Goal: Information Seeking & Learning: Find contact information

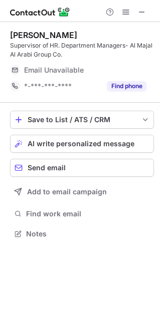
scroll to position [226, 160]
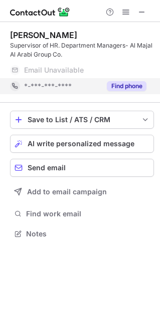
click at [128, 80] on div "Find phone" at bounding box center [124, 86] width 46 height 16
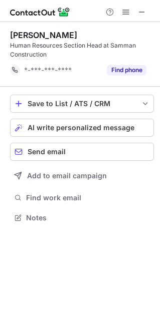
scroll to position [210, 160]
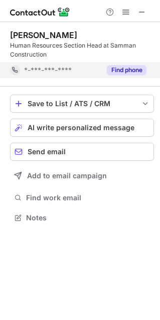
click at [121, 74] on button "Find phone" at bounding box center [127, 70] width 40 height 10
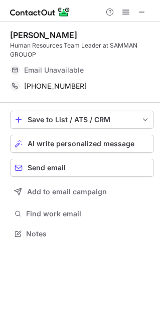
scroll to position [226, 160]
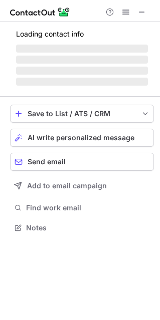
scroll to position [226, 160]
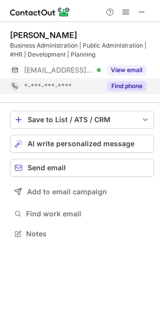
click at [130, 83] on button "Find phone" at bounding box center [127, 86] width 40 height 10
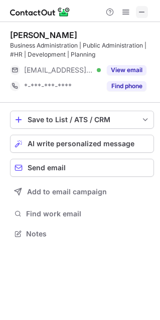
click at [138, 11] on span at bounding box center [142, 12] width 8 height 8
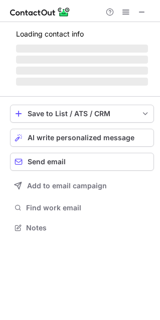
click at [137, 74] on span "‌" at bounding box center [82, 71] width 132 height 8
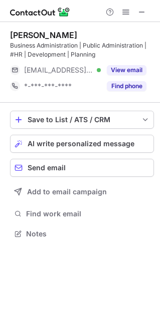
scroll to position [226, 160]
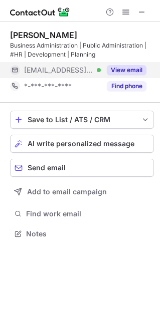
click at [136, 74] on button "View email" at bounding box center [127, 70] width 40 height 10
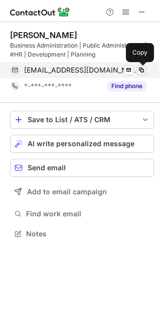
click at [141, 70] on span at bounding box center [141, 70] width 8 height 8
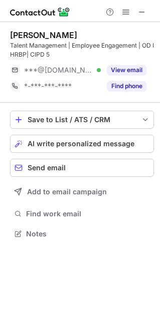
scroll to position [226, 160]
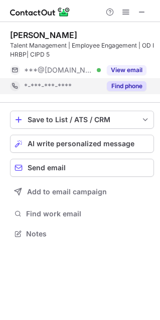
click at [139, 79] on div "Find phone" at bounding box center [124, 86] width 46 height 16
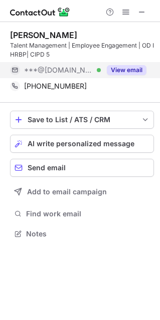
click at [133, 67] on button "View email" at bounding box center [127, 70] width 40 height 10
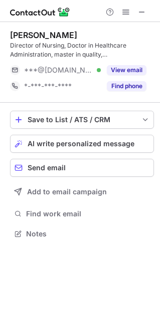
scroll to position [226, 160]
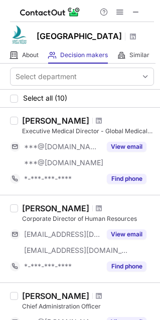
click at [52, 212] on div "[PERSON_NAME]" at bounding box center [55, 208] width 67 height 10
click at [53, 203] on div "[PERSON_NAME]" at bounding box center [55, 208] width 67 height 10
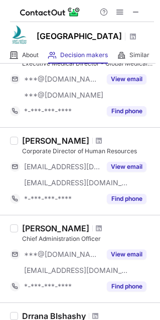
scroll to position [68, 0]
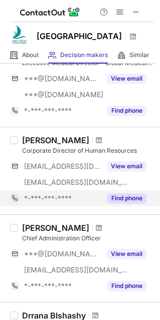
click at [133, 202] on button "Find phone" at bounding box center [127, 198] width 40 height 10
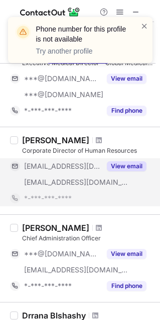
click at [124, 165] on button "View email" at bounding box center [127, 166] width 40 height 10
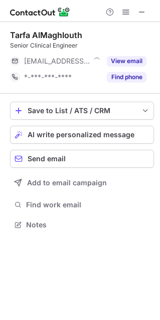
scroll to position [5, 5]
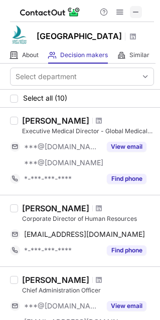
click at [138, 8] on span at bounding box center [136, 12] width 8 height 8
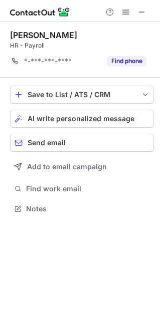
scroll to position [201, 160]
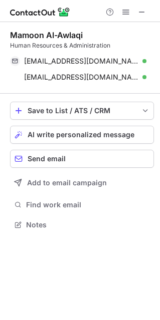
scroll to position [217, 160]
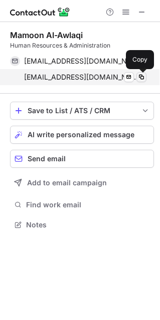
click at [144, 76] on span at bounding box center [141, 77] width 8 height 8
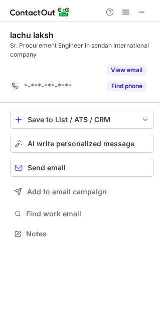
scroll to position [210, 160]
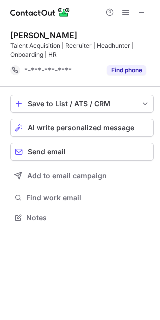
scroll to position [210, 160]
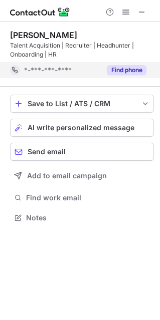
click at [125, 69] on button "Find phone" at bounding box center [127, 70] width 40 height 10
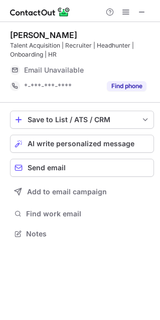
scroll to position [226, 160]
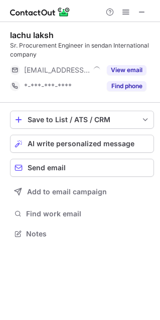
scroll to position [226, 160]
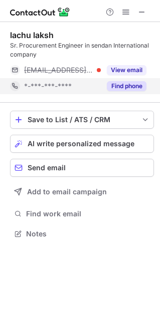
click at [135, 83] on button "Find phone" at bounding box center [127, 86] width 40 height 10
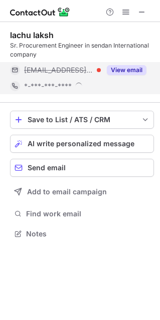
click at [131, 75] on div "View email" at bounding box center [124, 70] width 46 height 16
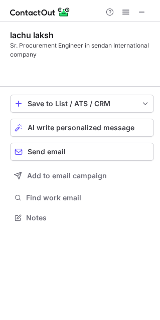
scroll to position [194, 160]
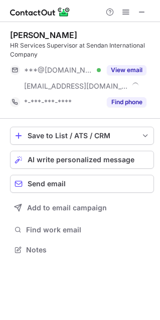
scroll to position [242, 160]
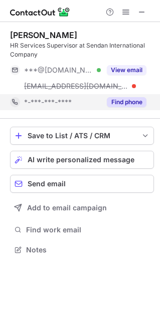
click at [123, 104] on button "Find phone" at bounding box center [127, 102] width 40 height 10
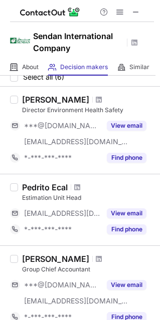
scroll to position [0, 0]
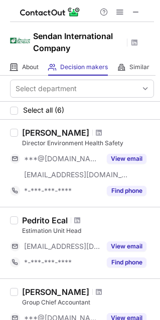
click at [62, 118] on div "Select all (6)" at bounding box center [80, 111] width 160 height 18
click at [59, 116] on div "Select all (6)" at bounding box center [80, 111] width 160 height 18
click at [54, 109] on span "Select all (6)" at bounding box center [43, 110] width 41 height 8
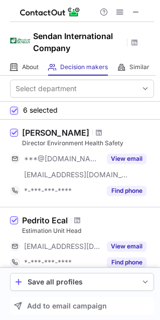
click at [54, 109] on span "6 selected" at bounding box center [40, 110] width 35 height 8
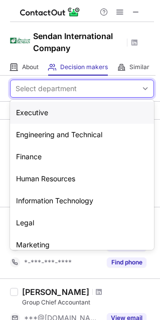
click at [53, 92] on div "Select department" at bounding box center [46, 89] width 61 height 10
click at [57, 115] on div "Executive" at bounding box center [82, 113] width 144 height 22
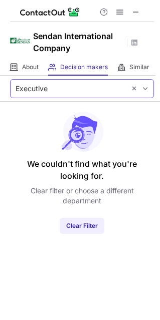
click at [51, 88] on div "Executive" at bounding box center [68, 89] width 115 height 16
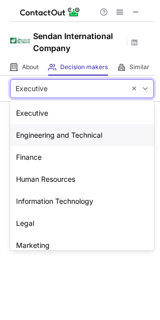
click at [63, 135] on div "Engineering and Technical" at bounding box center [82, 135] width 144 height 22
click at [51, 84] on div "Engineering and Technical" at bounding box center [59, 89] width 86 height 10
click at [58, 154] on div "Finance" at bounding box center [82, 157] width 144 height 22
click at [53, 84] on div "Finance" at bounding box center [68, 89] width 115 height 16
click at [73, 185] on div "Human Resources" at bounding box center [82, 179] width 144 height 22
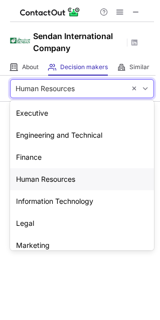
click at [60, 93] on div "Human Resources" at bounding box center [68, 89] width 115 height 16
click at [79, 205] on div "Information Technology" at bounding box center [82, 201] width 144 height 22
click at [64, 96] on div "Information Technology" at bounding box center [68, 89] width 115 height 16
click at [57, 229] on div "Legal" at bounding box center [82, 223] width 144 height 22
click at [88, 97] on div "Legal" at bounding box center [82, 88] width 144 height 19
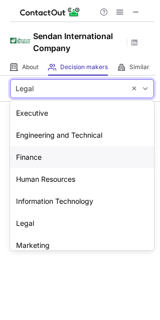
scroll to position [74, 0]
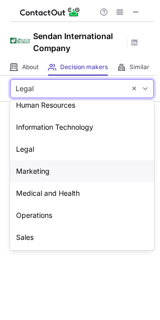
click at [51, 173] on div "Marketing" at bounding box center [82, 171] width 144 height 22
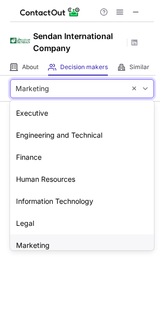
click at [49, 96] on div "Marketing" at bounding box center [68, 89] width 115 height 16
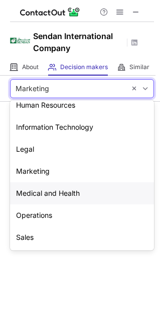
click at [49, 197] on div "Medical and Health" at bounding box center [82, 193] width 144 height 22
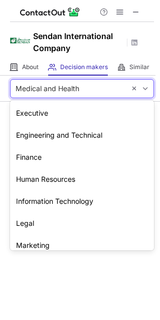
click at [45, 79] on div "Medical and Health" at bounding box center [82, 88] width 144 height 19
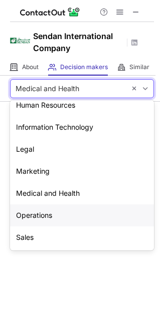
click at [45, 216] on div "Operations" at bounding box center [82, 215] width 144 height 22
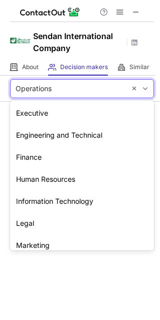
click at [49, 91] on div "Operations" at bounding box center [34, 89] width 36 height 10
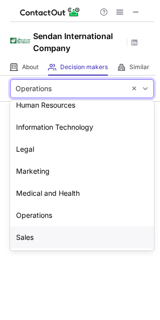
click at [41, 236] on div "Sales" at bounding box center [82, 237] width 144 height 22
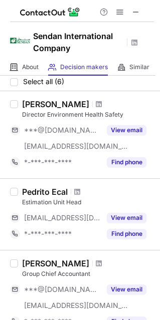
scroll to position [29, 0]
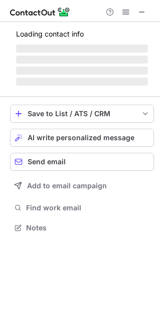
scroll to position [226, 160]
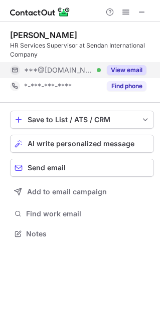
drag, startPoint x: 140, startPoint y: 78, endPoint x: 141, endPoint y: 72, distance: 6.7
click at [141, 72] on button "View email" at bounding box center [127, 70] width 40 height 10
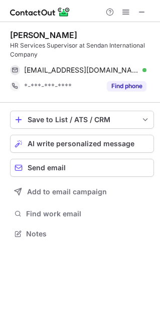
click at [129, 95] on div "Manal Almarri HR Services Supervisor at Sendan International Company manalalmar…" at bounding box center [82, 62] width 144 height 81
click at [129, 94] on div "Manal Almarri HR Services Supervisor at Sendan International Company manalalmar…" at bounding box center [82, 62] width 144 height 81
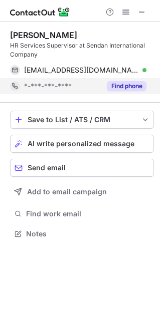
drag, startPoint x: 129, startPoint y: 93, endPoint x: 133, endPoint y: 87, distance: 7.2
click at [133, 87] on button "Find phone" at bounding box center [127, 86] width 40 height 10
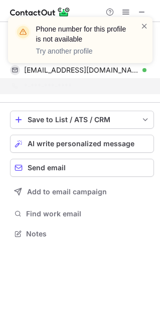
click at [141, 13] on div "Phone number for this profile is not available Try another profile" at bounding box center [80, 44] width 160 height 74
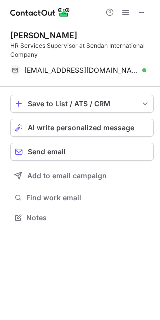
scroll to position [210, 160]
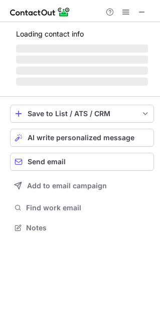
scroll to position [242, 160]
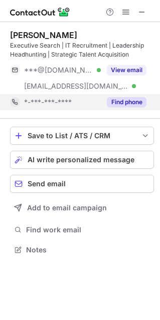
click at [137, 98] on button "Find phone" at bounding box center [127, 102] width 40 height 10
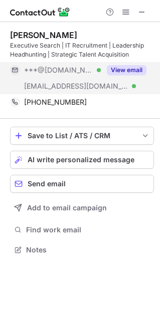
click at [135, 71] on button "View email" at bounding box center [127, 70] width 40 height 10
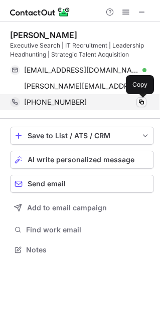
click at [145, 100] on span at bounding box center [141, 102] width 8 height 8
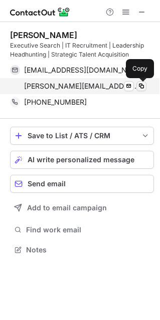
click at [139, 83] on span at bounding box center [141, 86] width 8 height 8
click at [143, 84] on span at bounding box center [141, 86] width 8 height 8
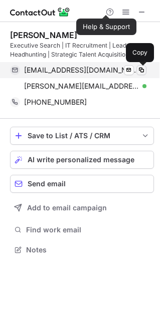
click at [144, 68] on span at bounding box center [141, 70] width 8 height 8
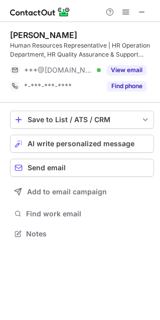
scroll to position [226, 160]
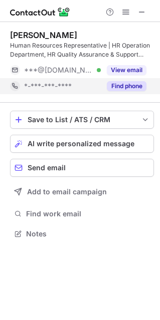
click at [121, 87] on button "Find phone" at bounding box center [127, 86] width 40 height 10
click at [115, 61] on div "Rami Alhawas Human Resources Representative | HR Operation Department, HR Quali…" at bounding box center [82, 62] width 144 height 64
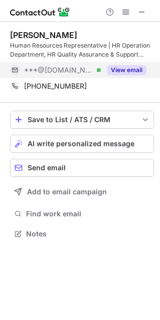
click at [118, 68] on button "View email" at bounding box center [127, 70] width 40 height 10
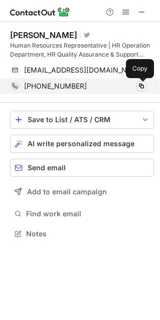
click at [142, 89] on span at bounding box center [141, 86] width 8 height 8
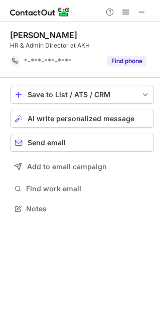
scroll to position [201, 160]
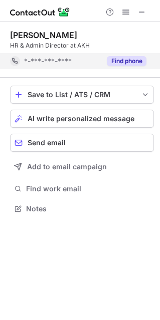
click at [130, 57] on button "Find phone" at bounding box center [127, 61] width 40 height 10
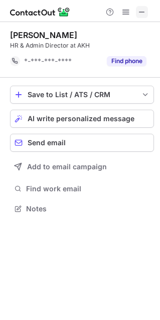
click at [143, 13] on span at bounding box center [142, 12] width 8 height 8
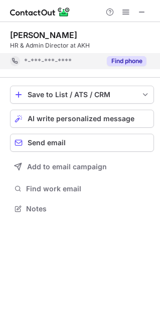
click at [142, 66] on div "Find phone" at bounding box center [124, 61] width 46 height 16
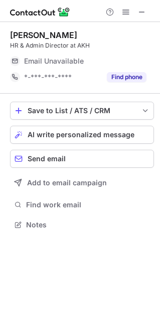
scroll to position [5, 5]
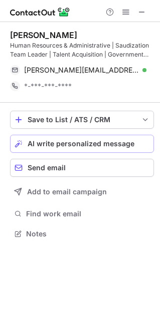
scroll to position [226, 160]
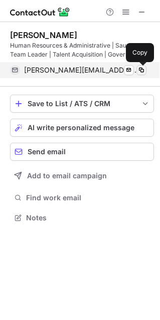
click at [141, 70] on span at bounding box center [141, 70] width 8 height 8
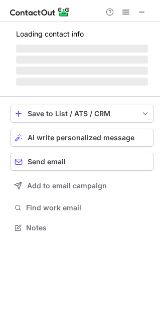
scroll to position [5, 5]
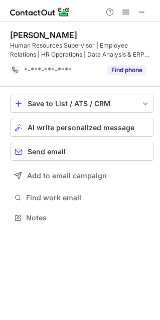
scroll to position [210, 160]
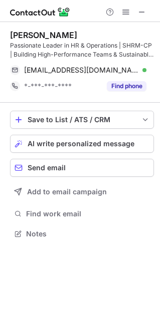
scroll to position [194, 160]
